Goal: Task Accomplishment & Management: Complete application form

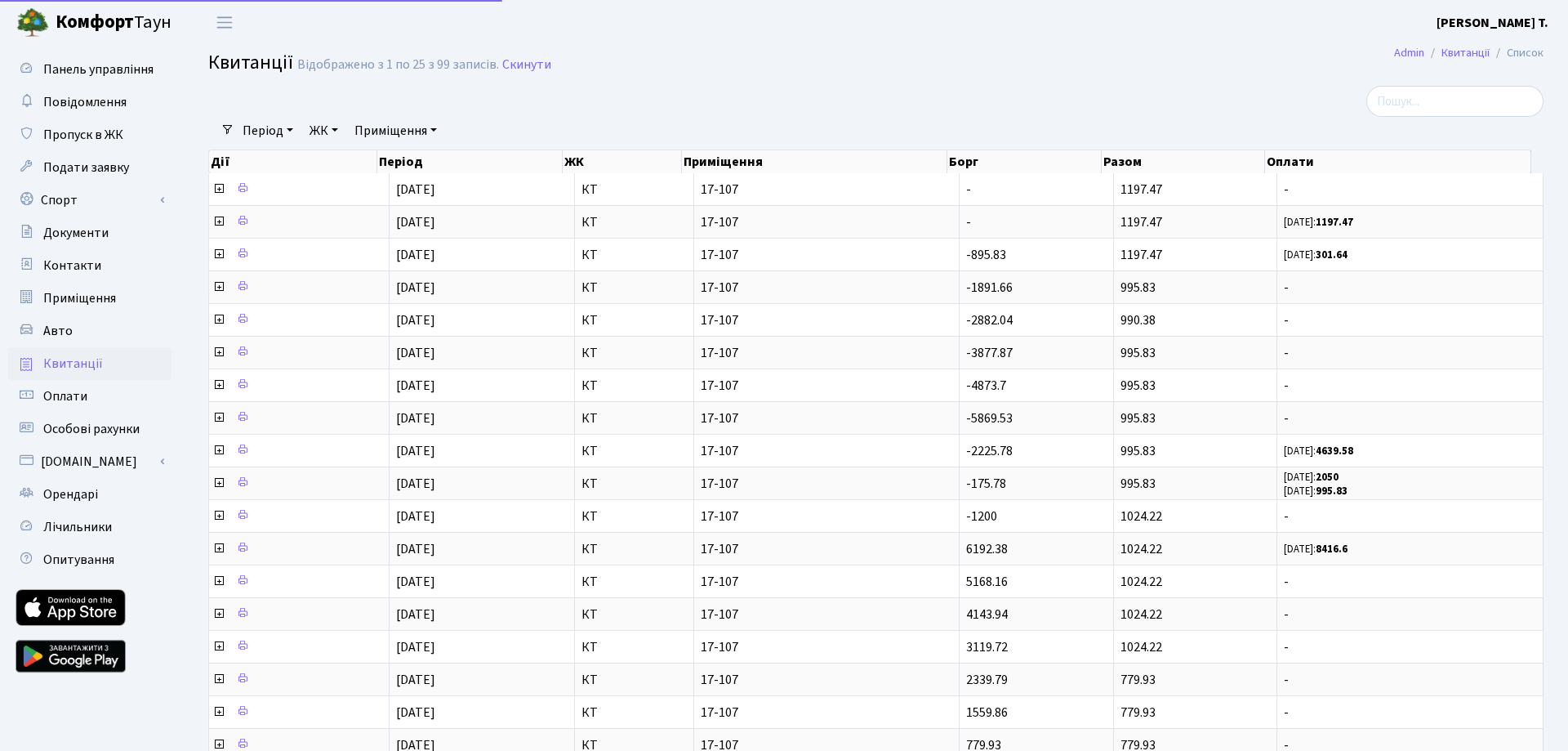
select select "25"
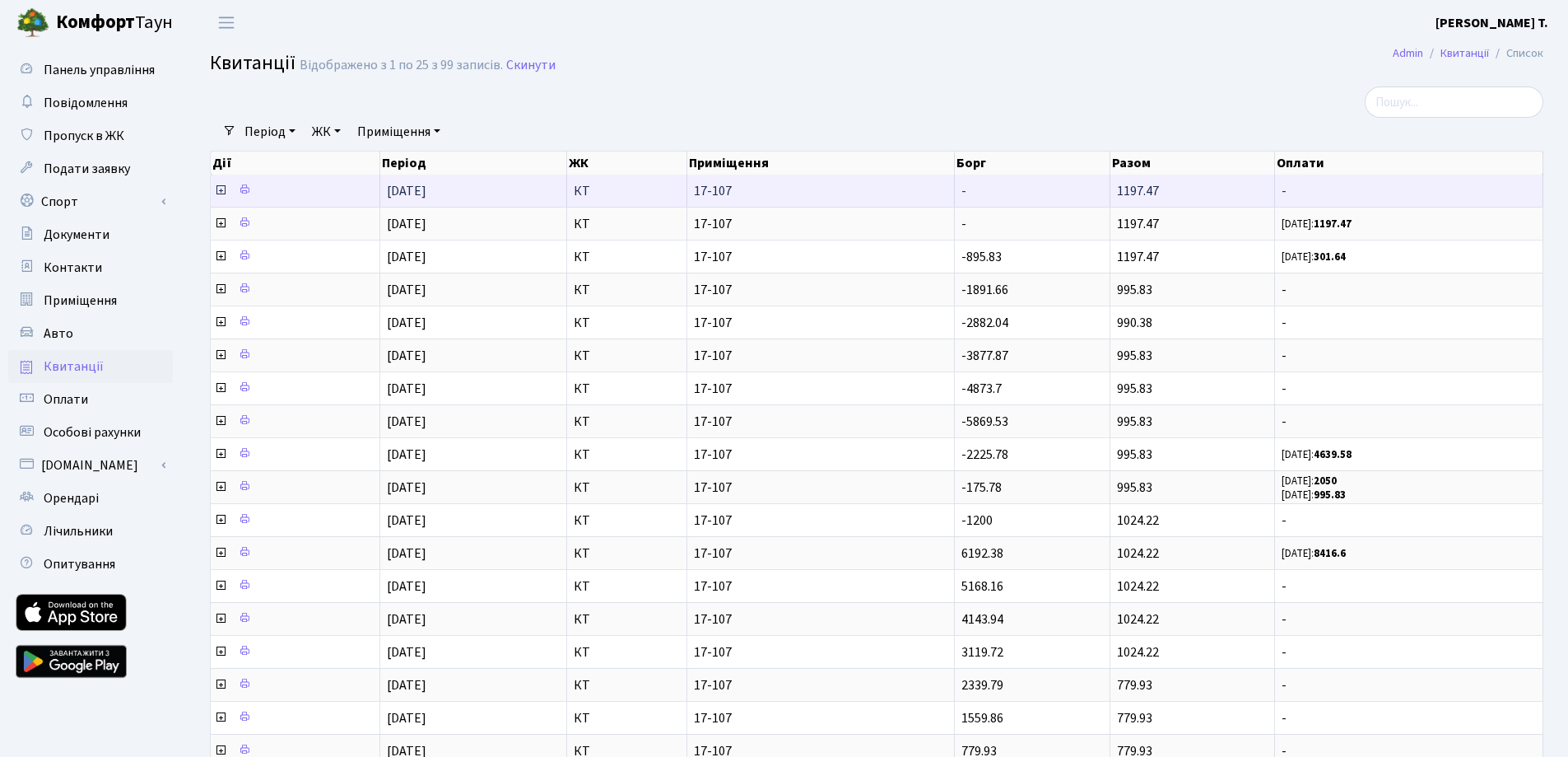
click at [223, 191] on icon at bounding box center [221, 191] width 14 height 14
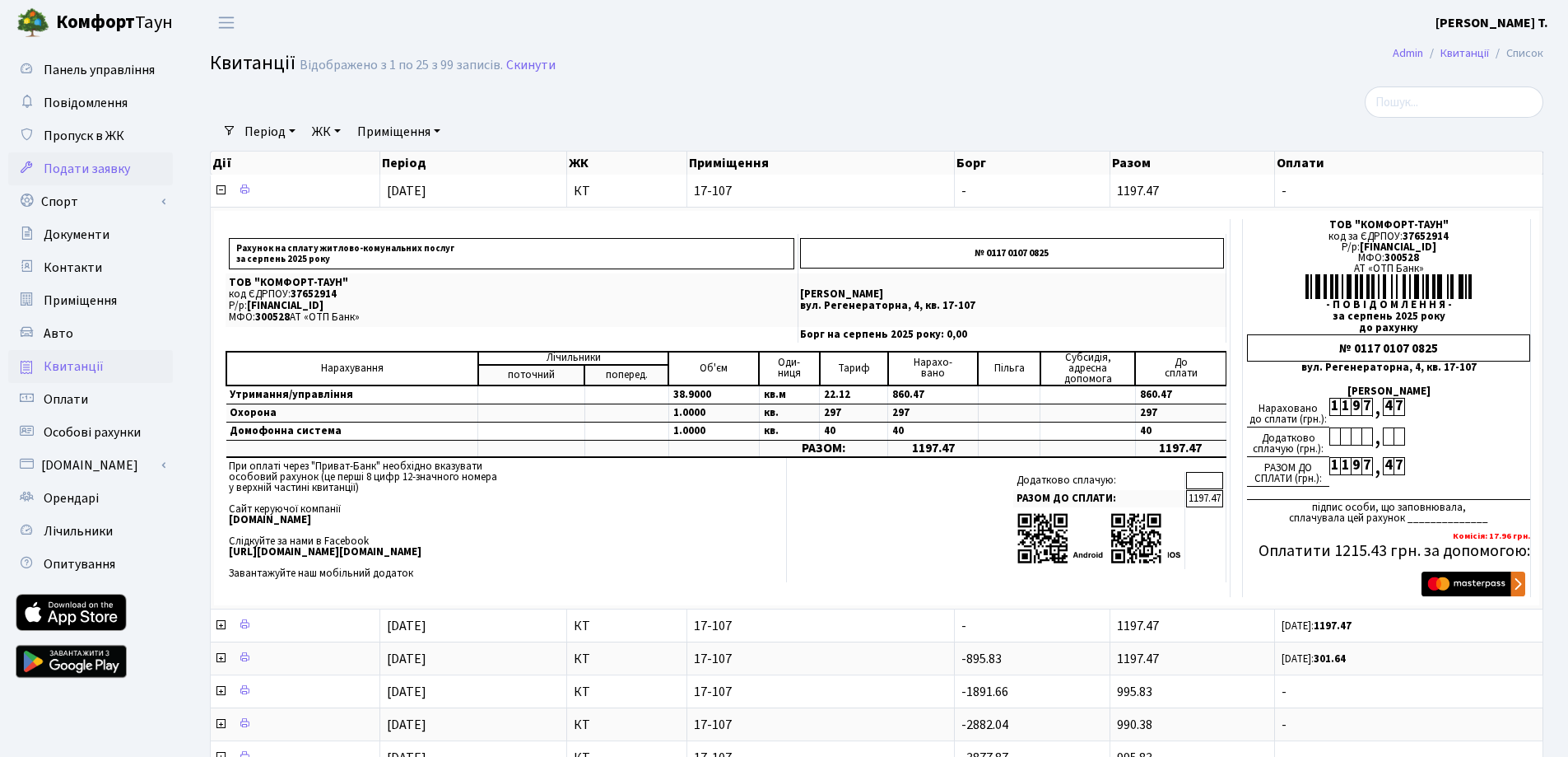
click at [112, 162] on span "Подати заявку" at bounding box center [87, 168] width 87 height 18
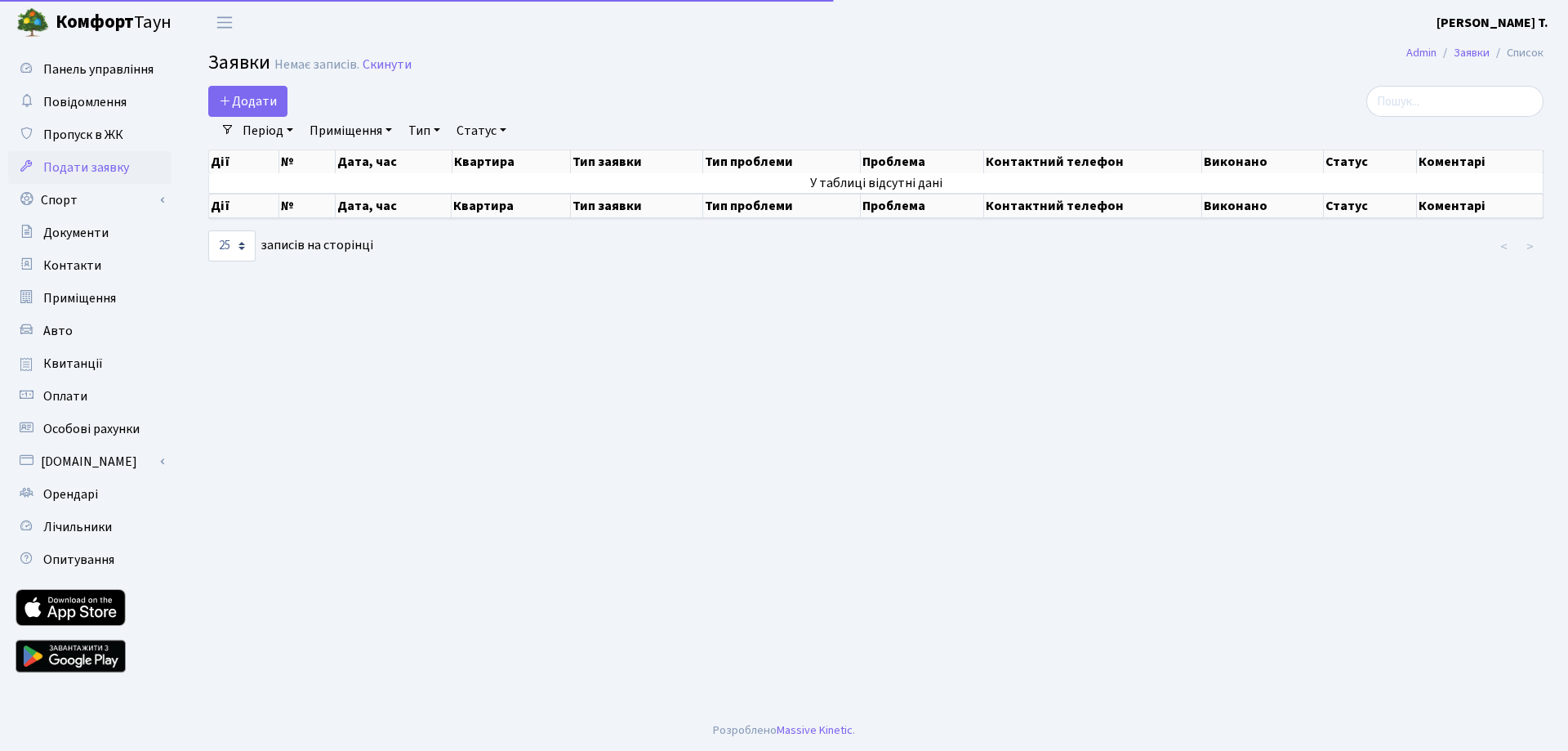
select select "25"
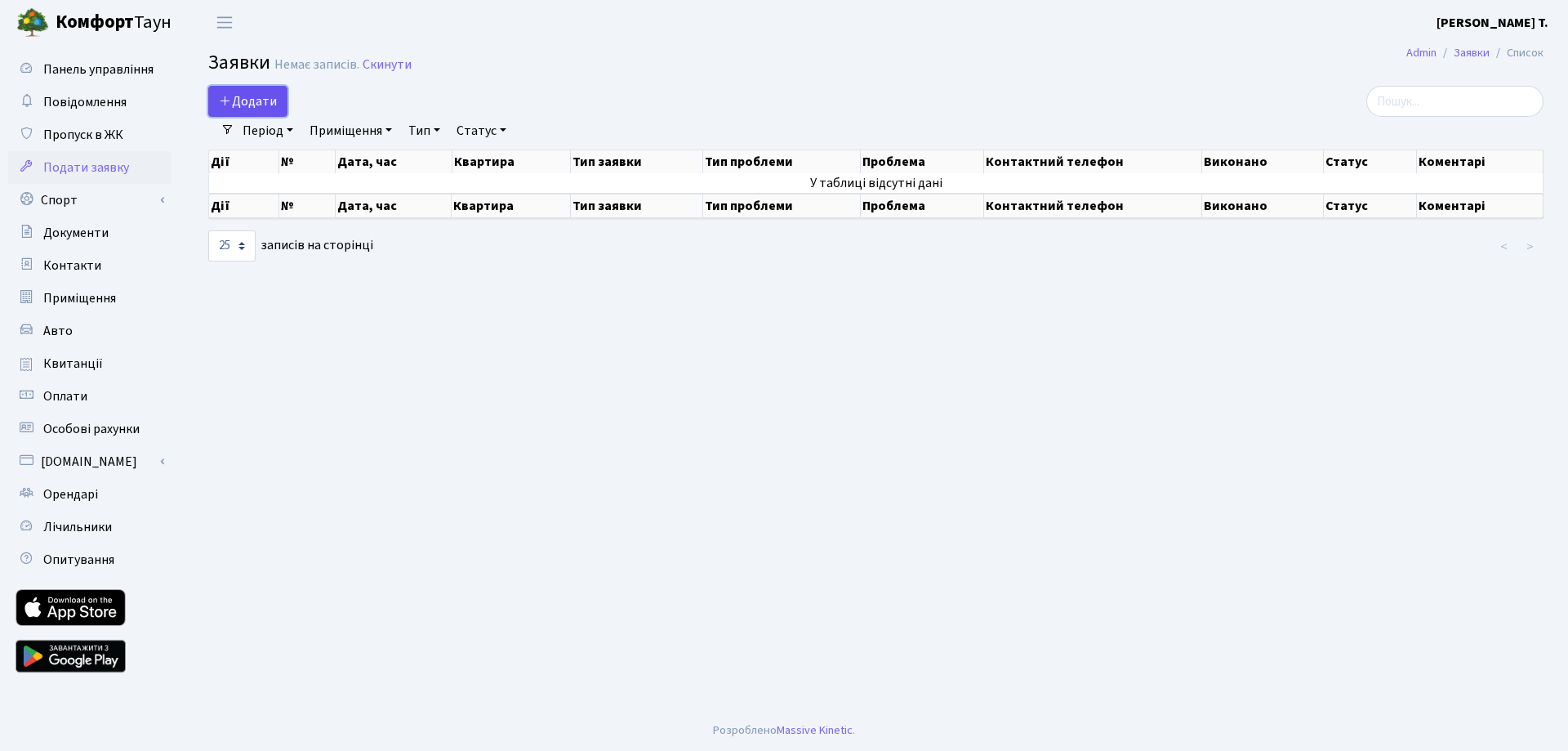
click at [229, 92] on link "Додати" at bounding box center [248, 101] width 79 height 31
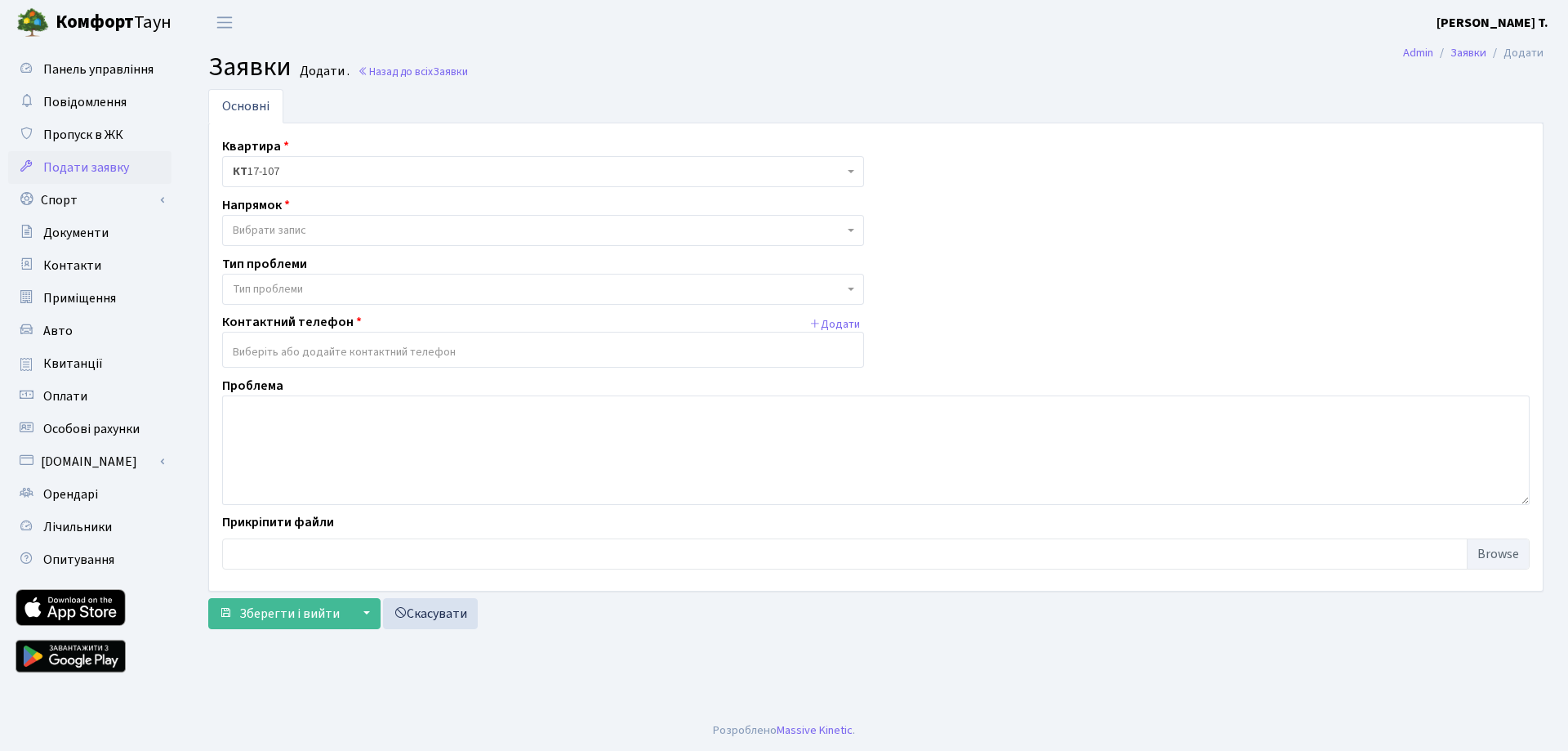
click at [295, 236] on span "Вибрати запис" at bounding box center [269, 230] width 73 height 16
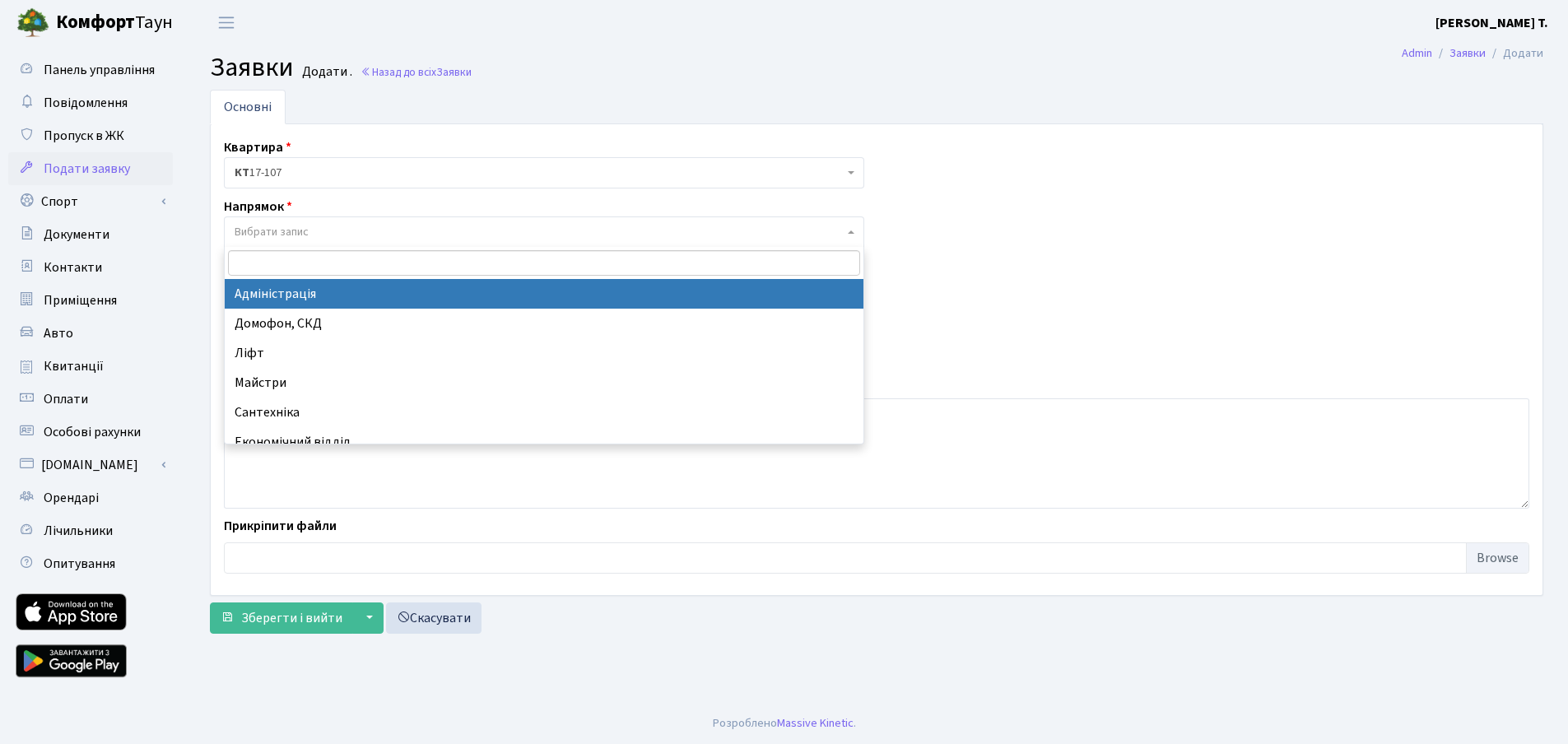
click at [1047, 225] on div "Квартира <b>КТ</b>&nbsp;&nbsp;&nbsp;&nbsp;17-107 КТ 17-107 Напрямок - Адміністр…" at bounding box center [877, 359] width 1331 height 444
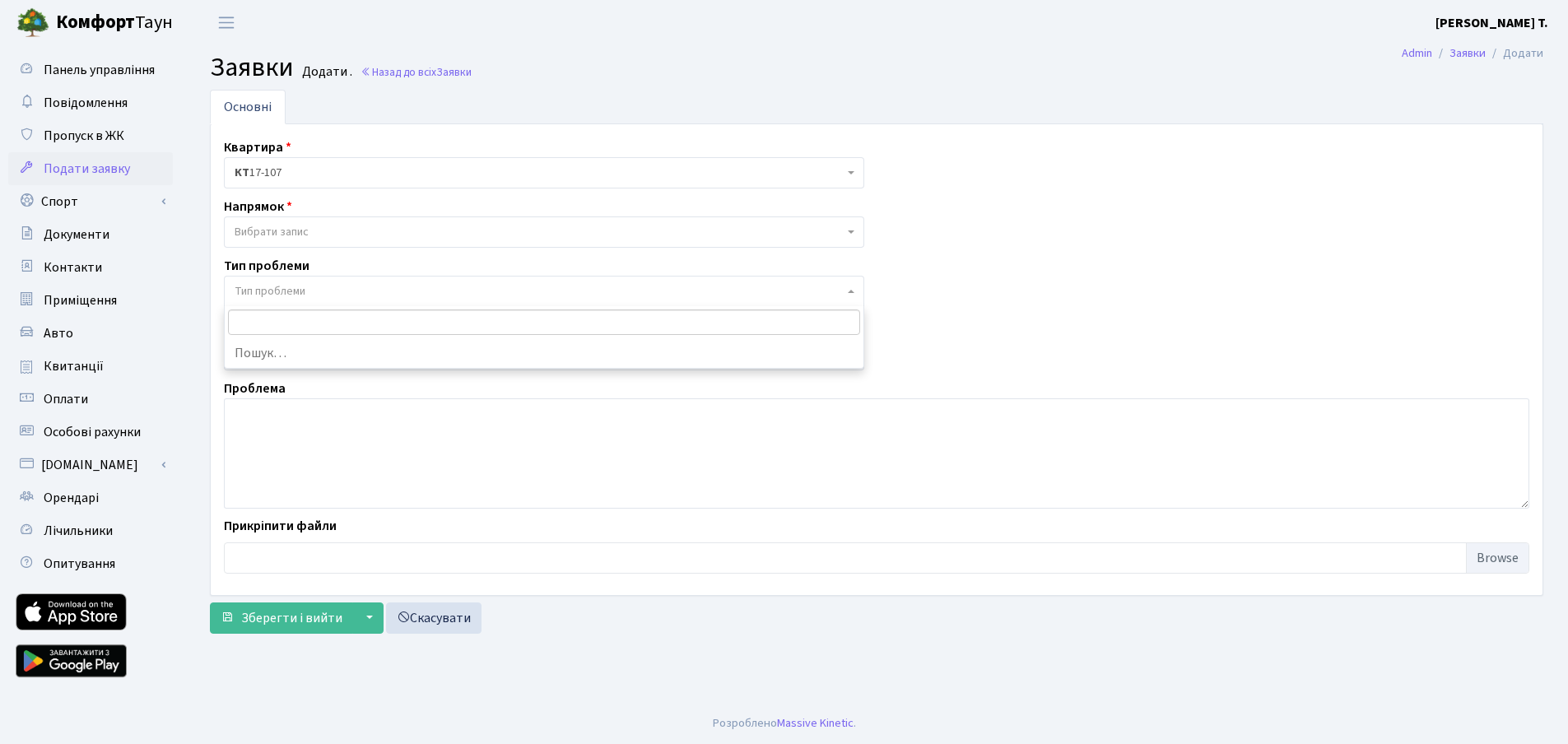
click at [554, 280] on span "Тип проблеми" at bounding box center [544, 292] width 640 height 31
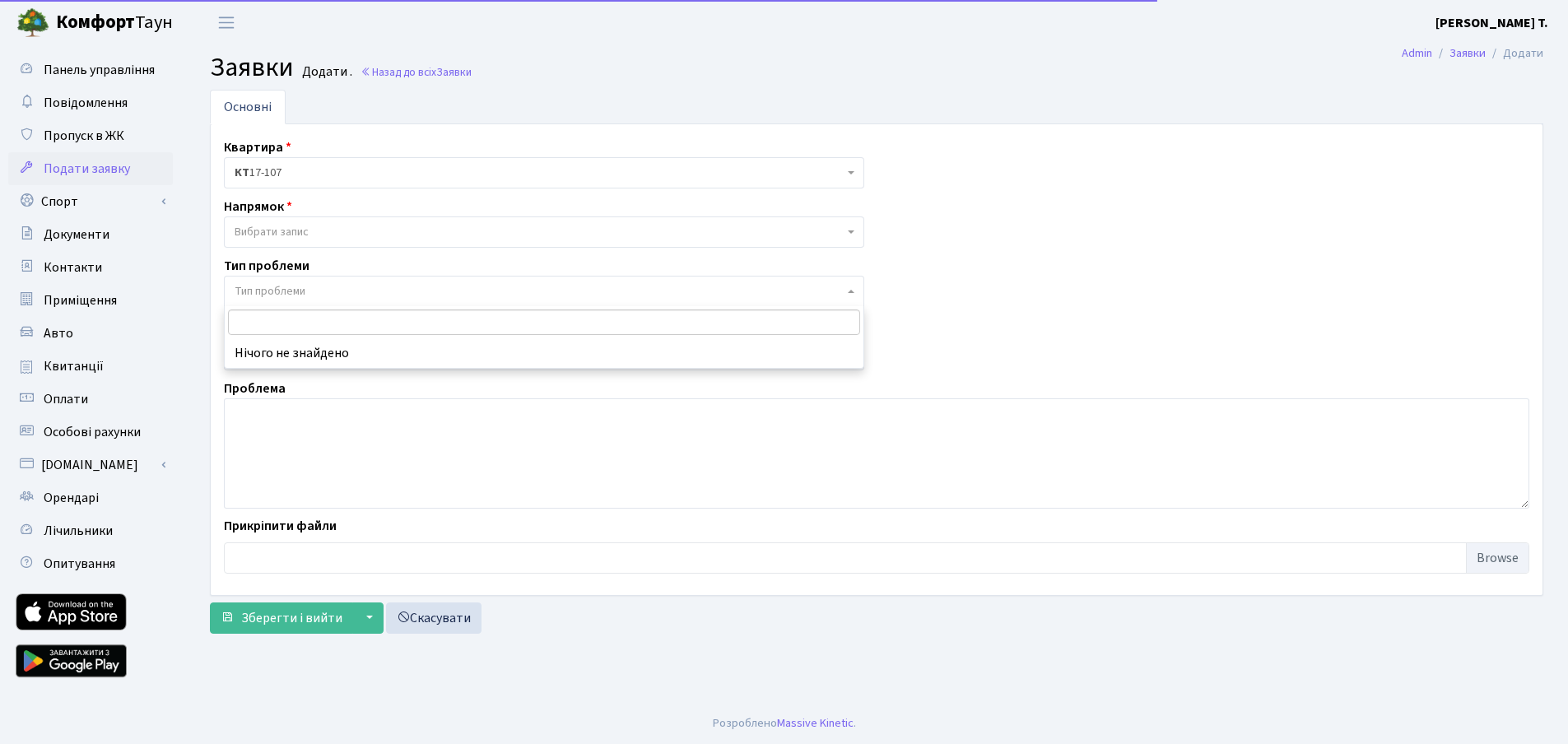
click at [554, 280] on span "Тип проблеми" at bounding box center [544, 292] width 640 height 31
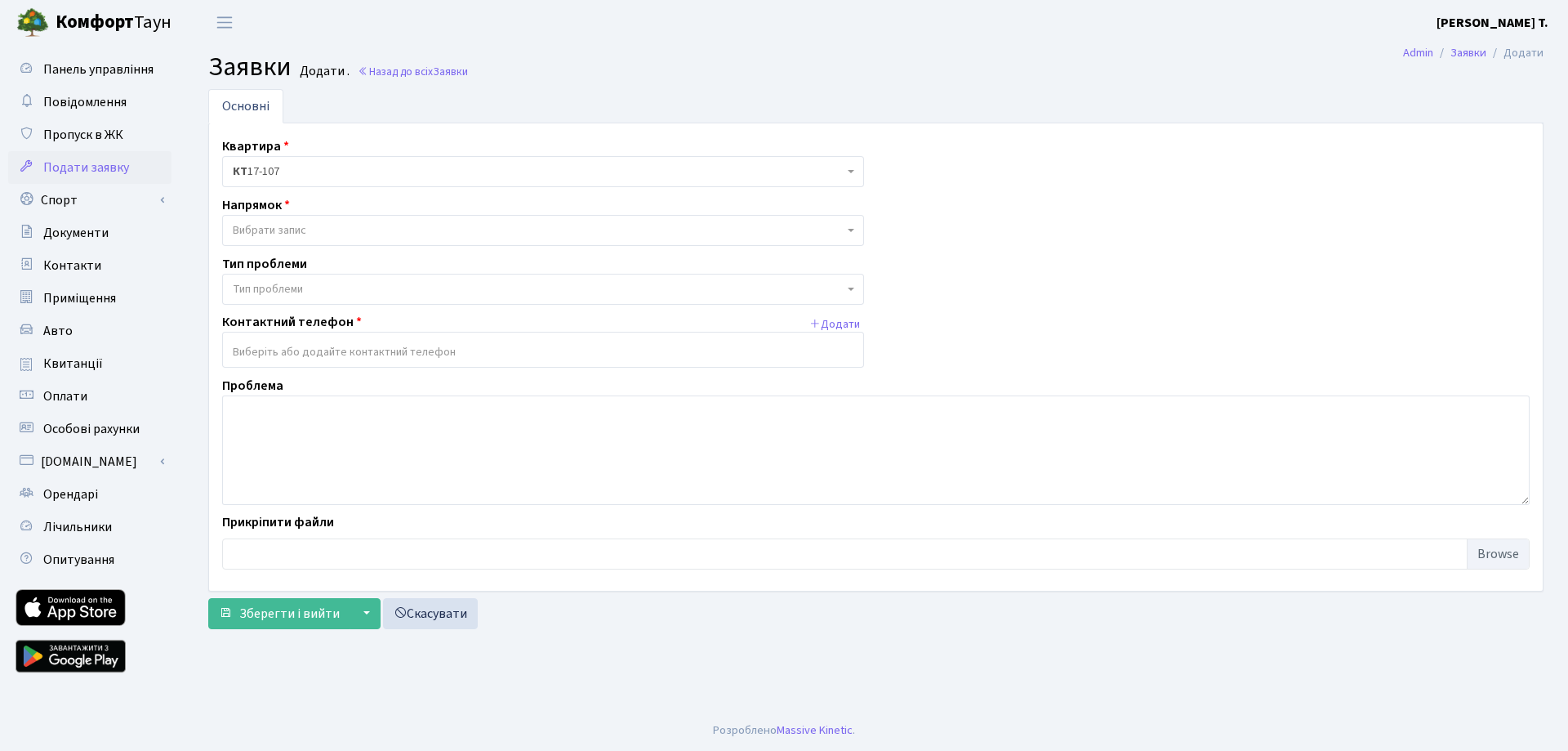
click at [465, 224] on span "Вибрати запис" at bounding box center [537, 230] width 611 height 16
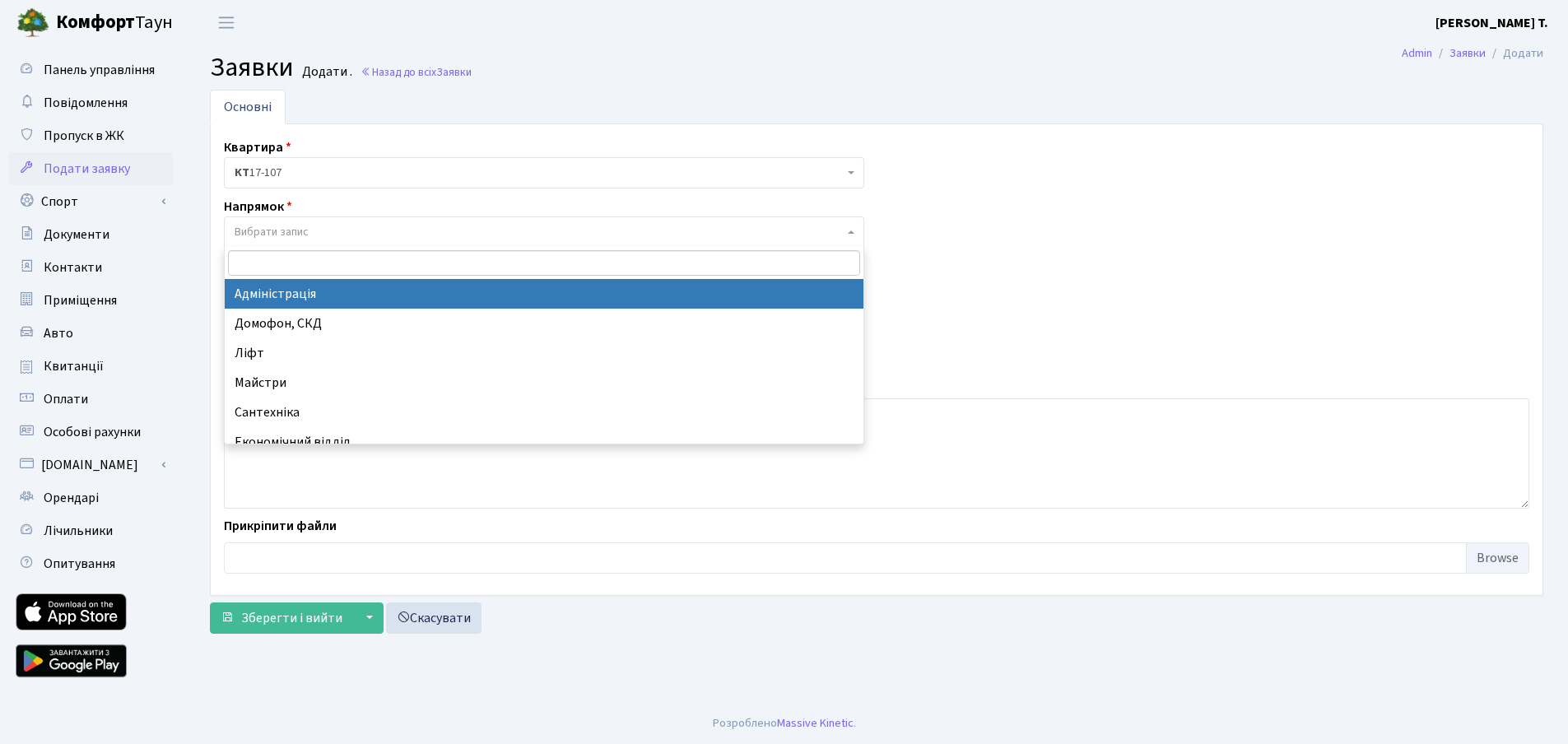
drag, startPoint x: 454, startPoint y: 299, endPoint x: 448, endPoint y: 288, distance: 12.5
select select "5"
select select
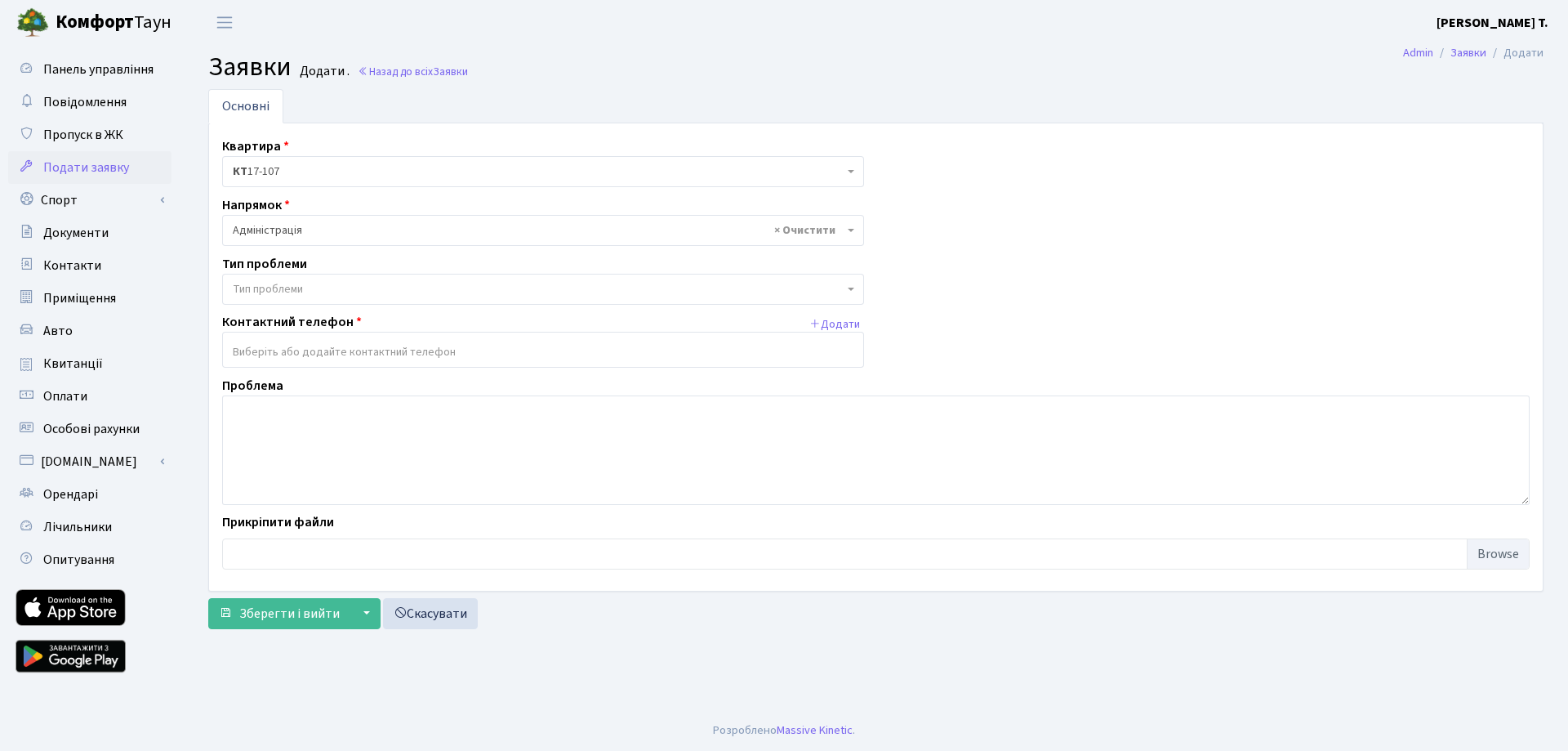
click at [444, 286] on span "Тип проблеми" at bounding box center [537, 289] width 611 height 16
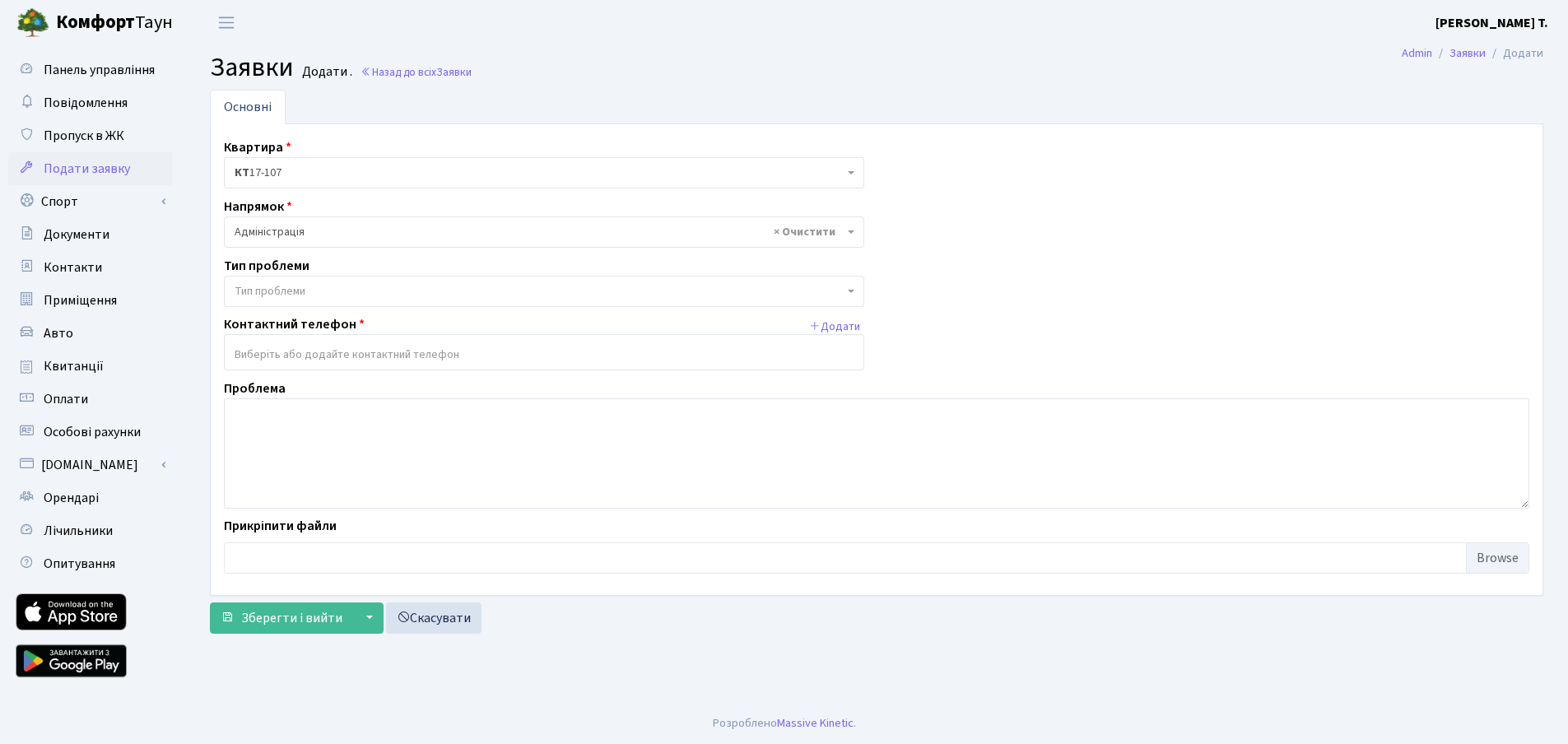
click at [1132, 262] on div "Квартира <b>КТ</b>&nbsp;&nbsp;&nbsp;&nbsp;17-107 КТ 17-107 Напрямок - Адміністр…" at bounding box center [877, 359] width 1331 height 444
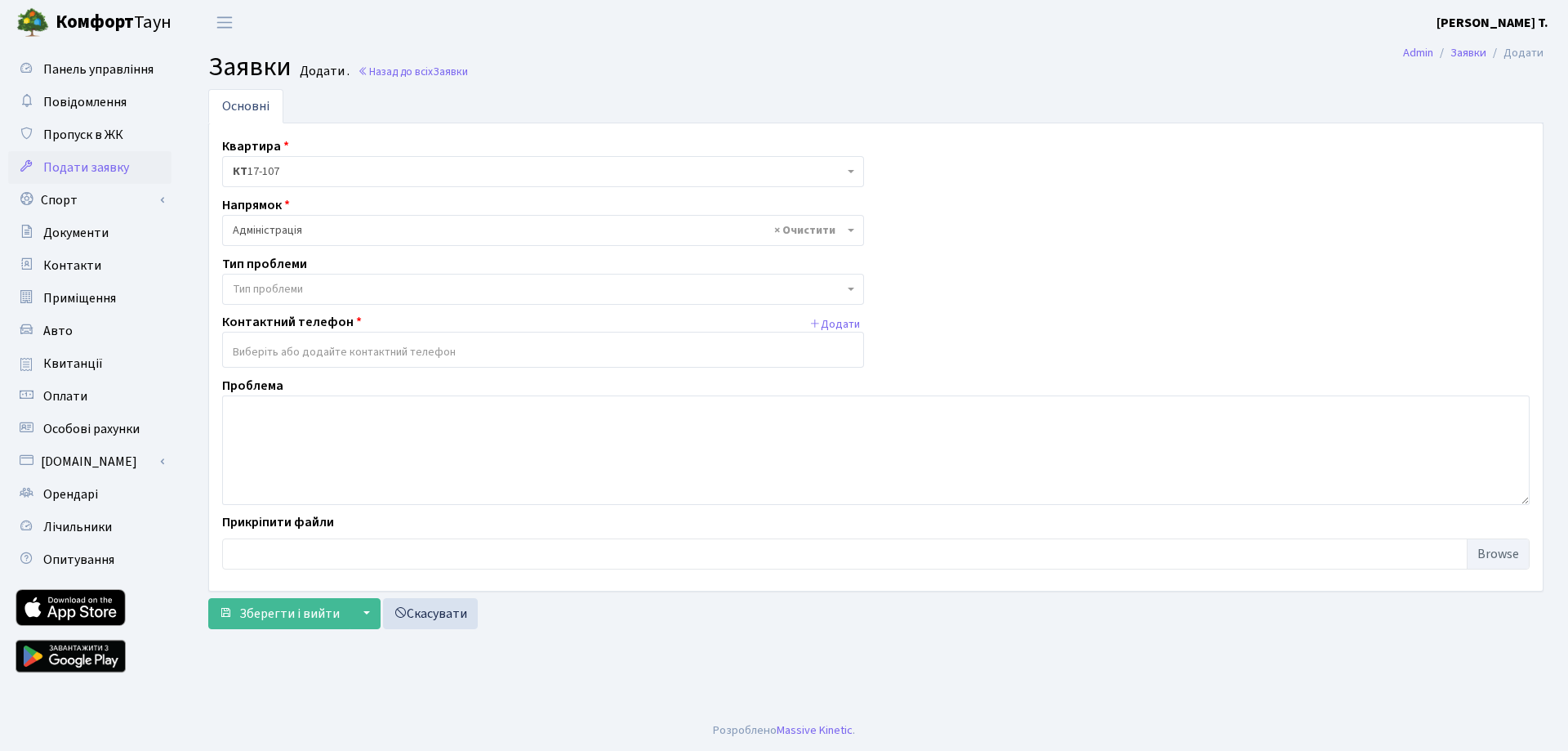
click at [97, 26] on b "Комфорт" at bounding box center [95, 21] width 78 height 26
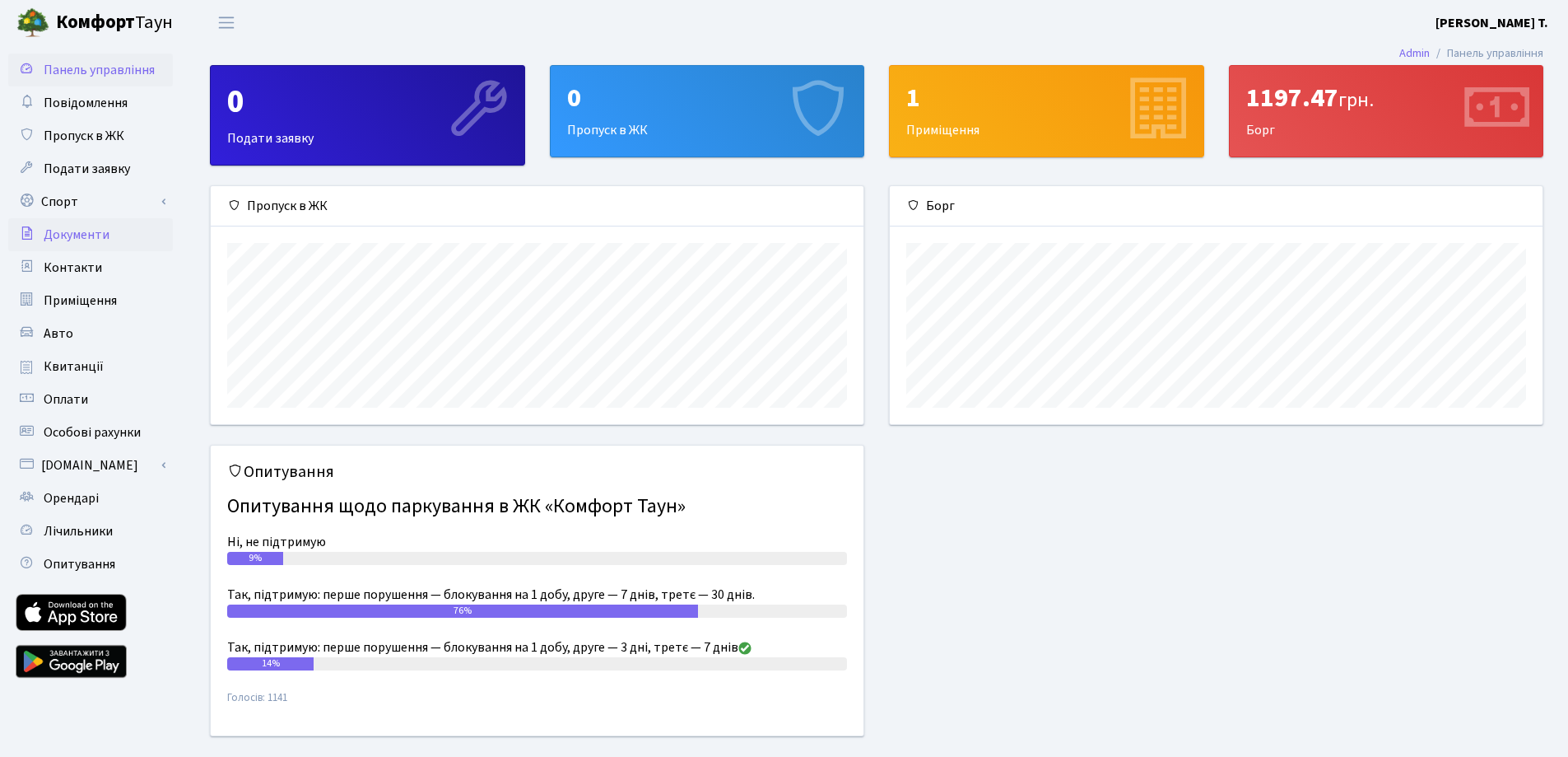
scroll to position [238, 653]
click at [122, 361] on link "Квитанції" at bounding box center [89, 367] width 164 height 33
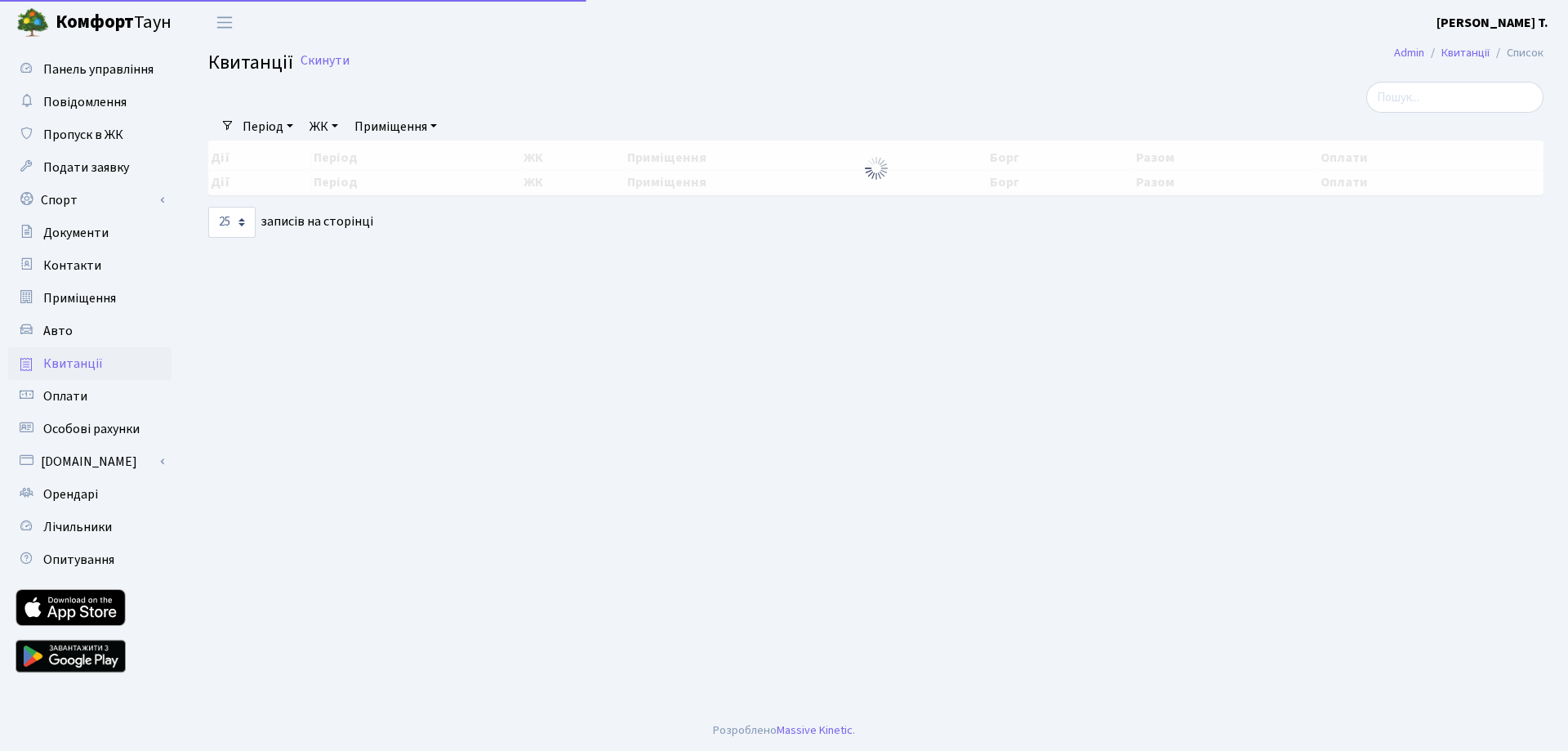
select select "25"
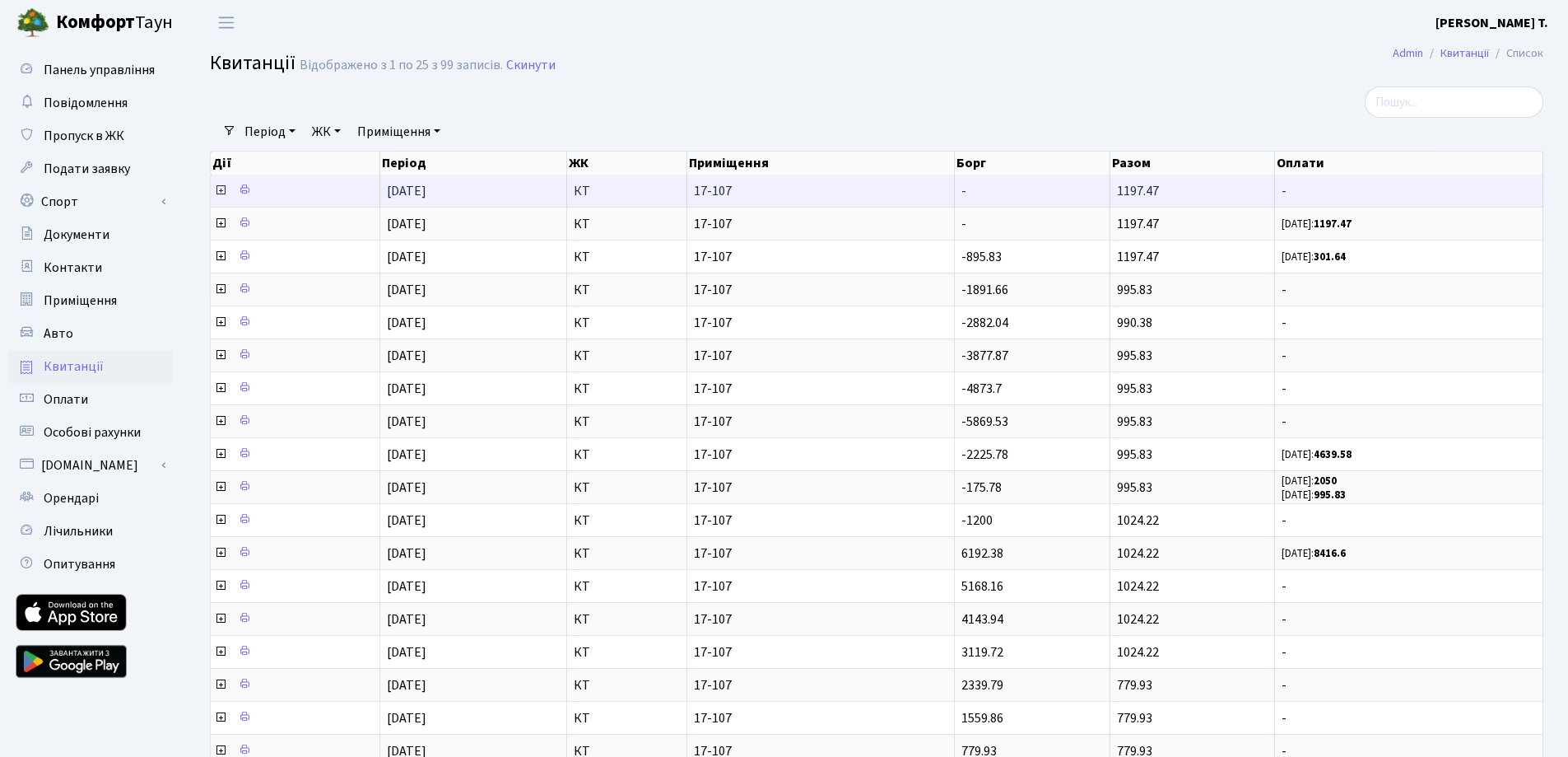
click at [220, 189] on icon at bounding box center [221, 191] width 14 height 14
